Goal: Contribute content: Add original content to the website for others to see

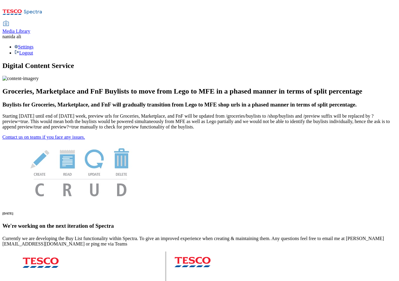
click at [30, 29] on span "Media Library" at bounding box center [16, 31] width 28 height 5
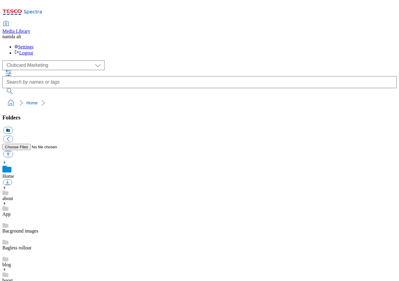
scroll to position [1, 0]
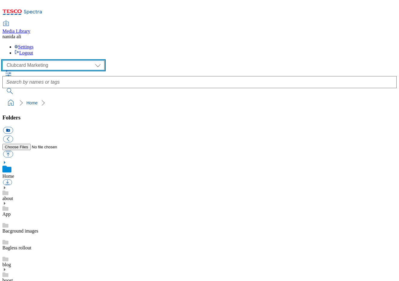
select select "flare-ghs-mktg"
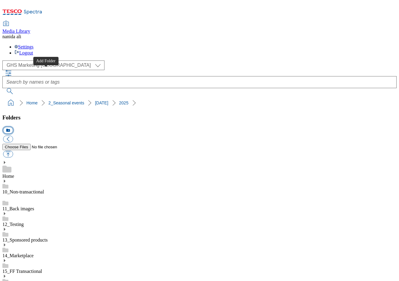
click at [13, 127] on button "icon_new_folder" at bounding box center [8, 130] width 10 height 7
type input "2532"
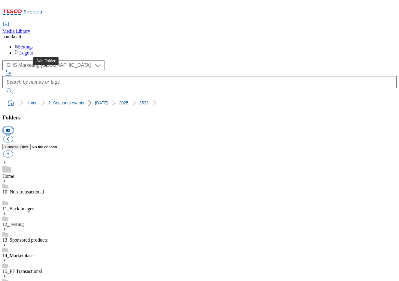
click at [13, 127] on button "icon_new_folder" at bounding box center [8, 130] width 10 height 7
type input "Landing page"
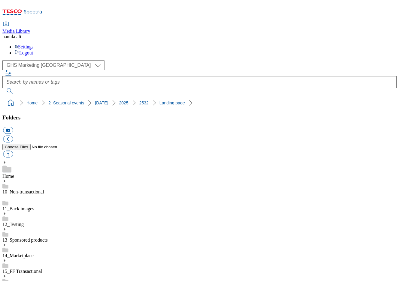
click at [13, 127] on button "icon_new_folder" at bounding box center [8, 130] width 10 height 7
type input "Buylist"
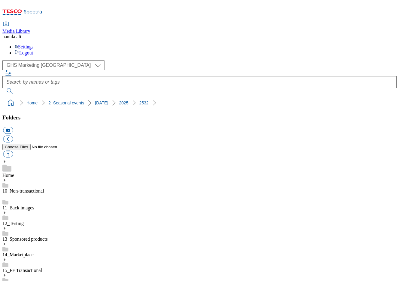
click at [13, 151] on button "button" at bounding box center [8, 154] width 10 height 7
type input "C:\fakepath\Halloween25-HorizontalTradeTile-743x430-Pumpkin.jpg"
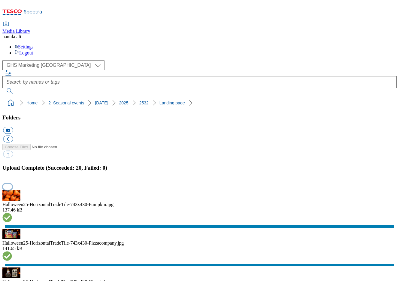
click at [12, 184] on button "button" at bounding box center [7, 187] width 9 height 6
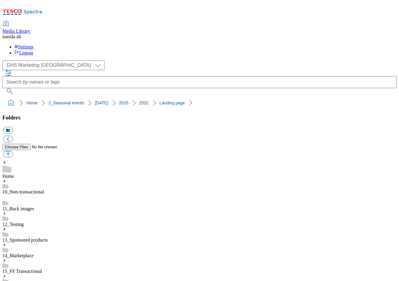
click at [13, 151] on button "button" at bounding box center [8, 154] width 10 height 7
type input "C:\fakepath\BL-Halloween25-GHS-Header-225x225-12.jpg"
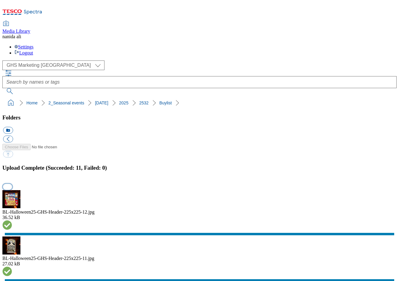
click at [12, 184] on button "button" at bounding box center [7, 187] width 9 height 6
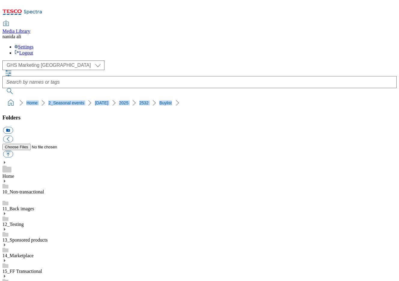
drag, startPoint x: 3, startPoint y: 53, endPoint x: 158, endPoint y: 54, distance: 155.7
click at [159, 97] on nav "Home 2_Seasonal events Halloween 2025 2532 Buylist" at bounding box center [199, 102] width 395 height 11
drag, startPoint x: 2, startPoint y: 53, endPoint x: 133, endPoint y: 54, distance: 130.4
click at [133, 97] on nav "Home 2_Seasonal events Halloween 2025 2532" at bounding box center [199, 102] width 395 height 11
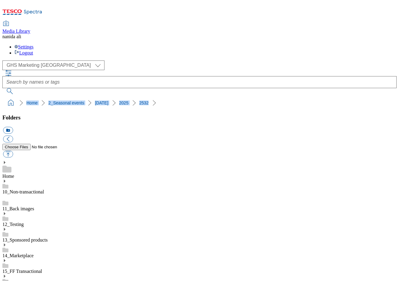
copy ol "Home 2_Seasonal events Halloween 2025 2532"
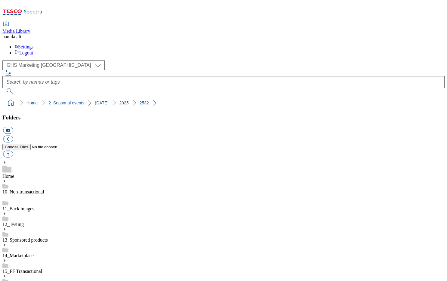
click at [99, 60] on div "( optional ) Clubcard Marketing Dotcom UK Email Marketing GHS Marketing UK GHS …" at bounding box center [223, 65] width 442 height 10
